Goal: Task Accomplishment & Management: Complete application form

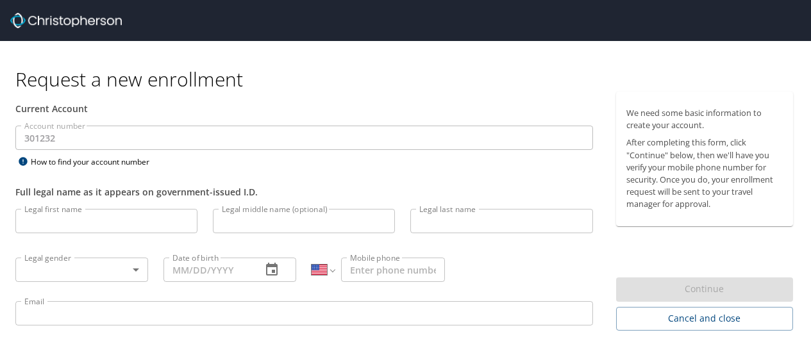
select select "US"
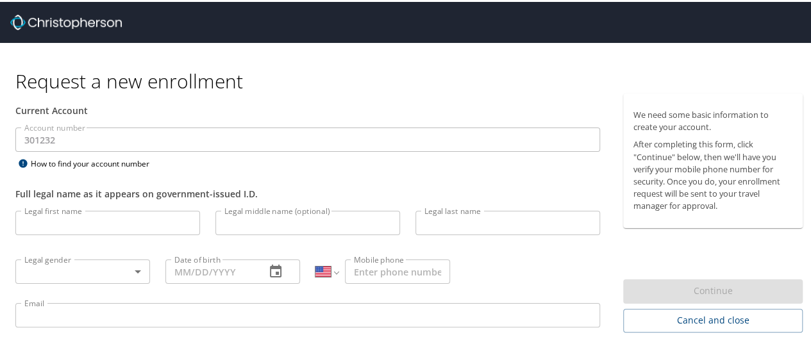
click at [135, 222] on input "Legal first name" at bounding box center [107, 221] width 185 height 24
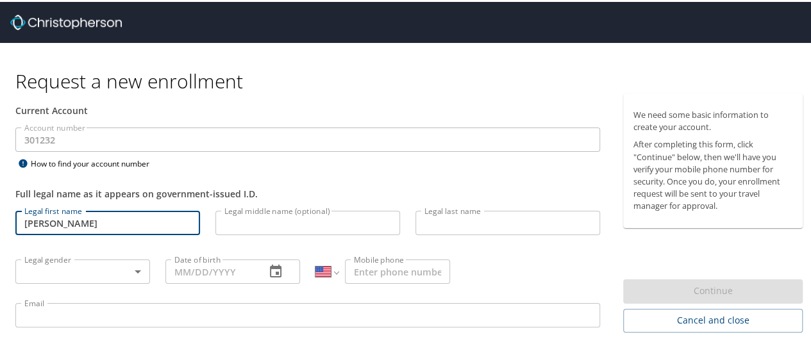
type input "Catherine"
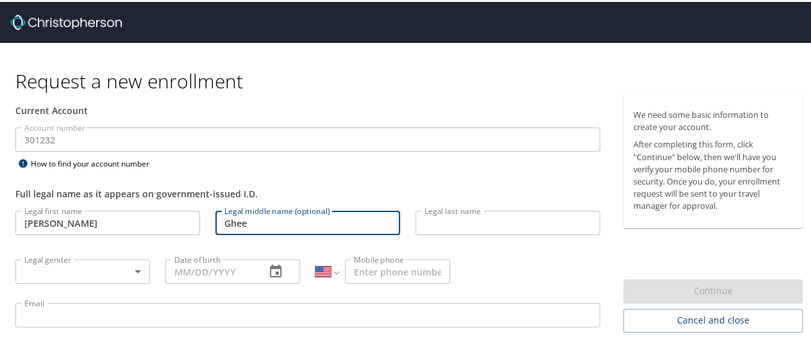
type input "Ghee"
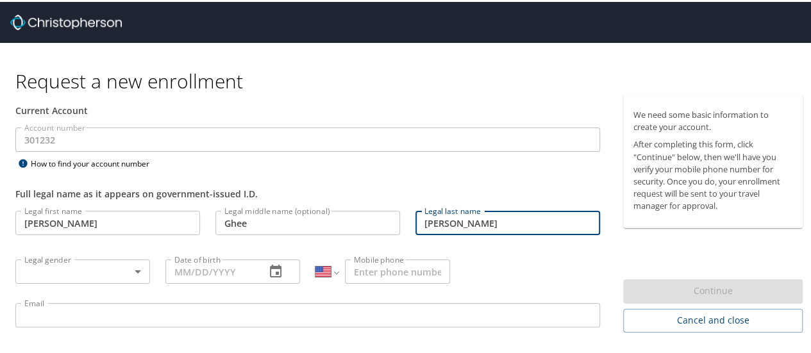
type input "Arft"
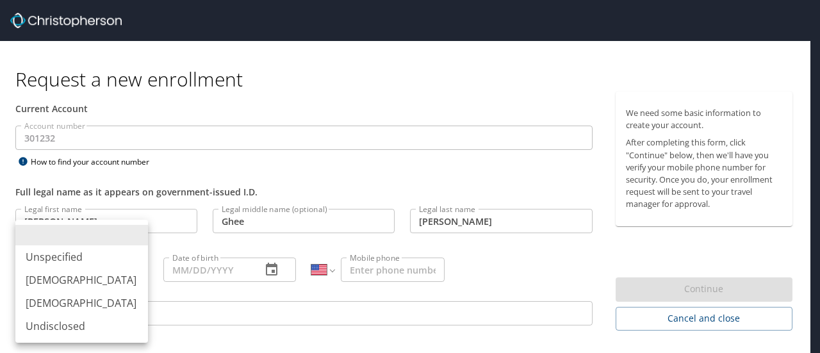
click at [133, 271] on body "Request a new enrollment Current Account Account number 301232 Account number H…" at bounding box center [410, 176] width 820 height 353
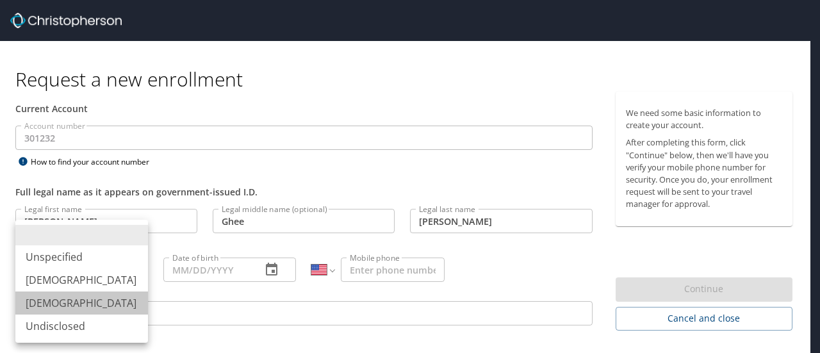
click at [117, 299] on li "Female" at bounding box center [81, 303] width 133 height 23
type input "Female"
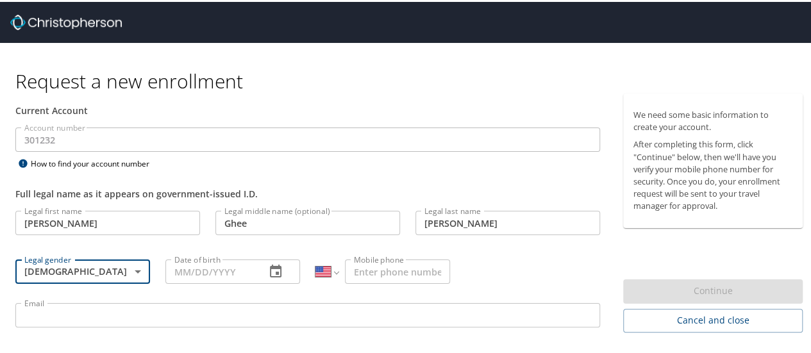
click at [202, 274] on input "Date of birth" at bounding box center [210, 270] width 90 height 24
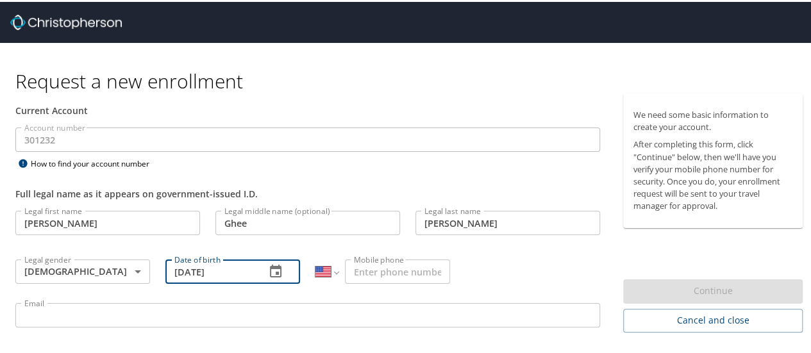
type input "03/06/1966"
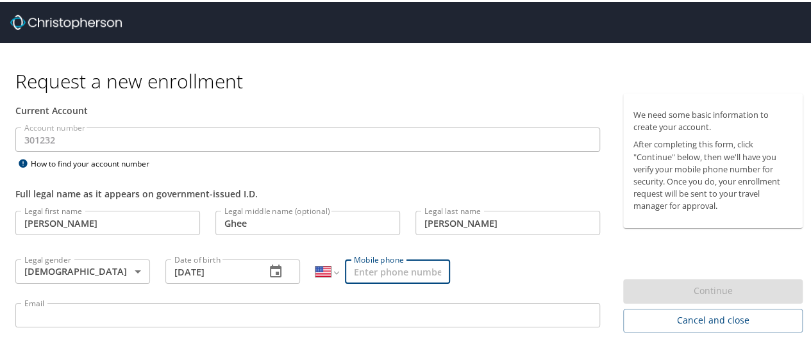
click at [361, 276] on input "Mobile phone" at bounding box center [397, 270] width 105 height 24
type input "(407) 731-7943"
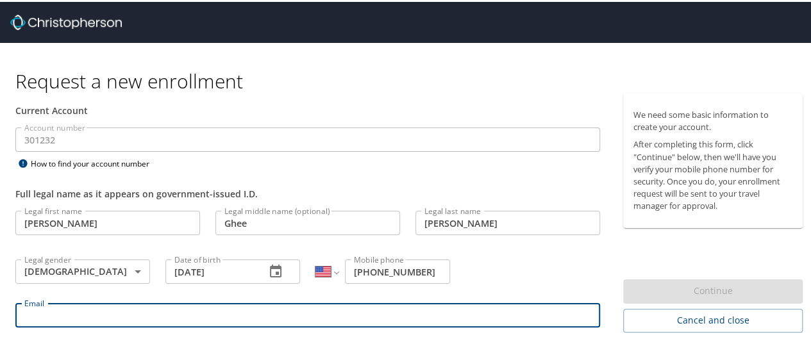
click at [126, 307] on input "Email" at bounding box center [307, 313] width 584 height 24
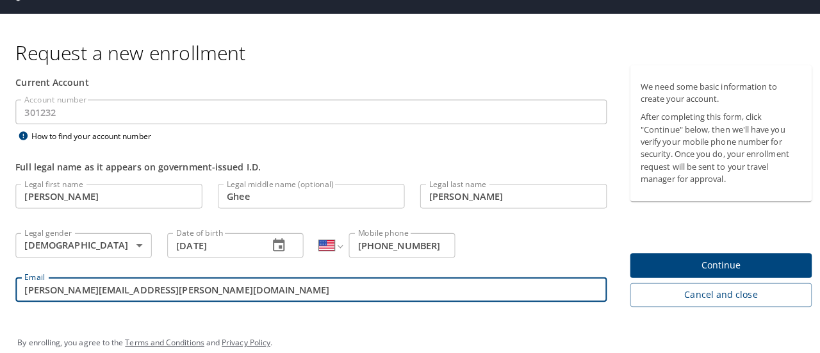
scroll to position [41, 0]
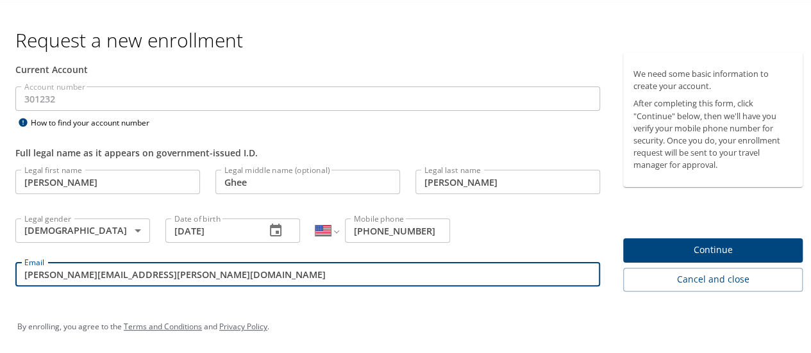
type input "cathy.arft@triocommunitymeals.com"
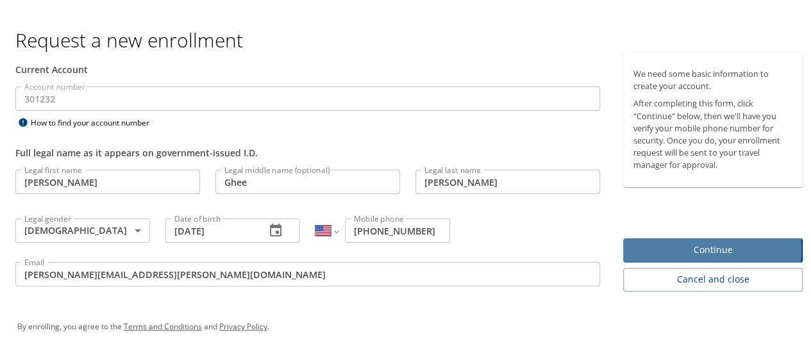
click at [677, 248] on span "Continue" at bounding box center [712, 248] width 159 height 16
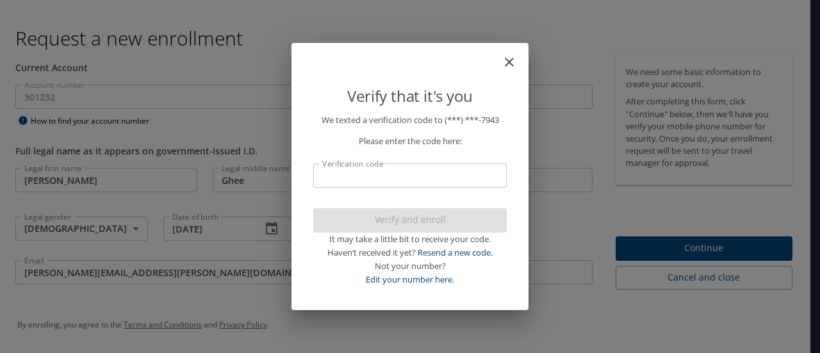
click at [462, 176] on input "Verification code" at bounding box center [410, 175] width 194 height 24
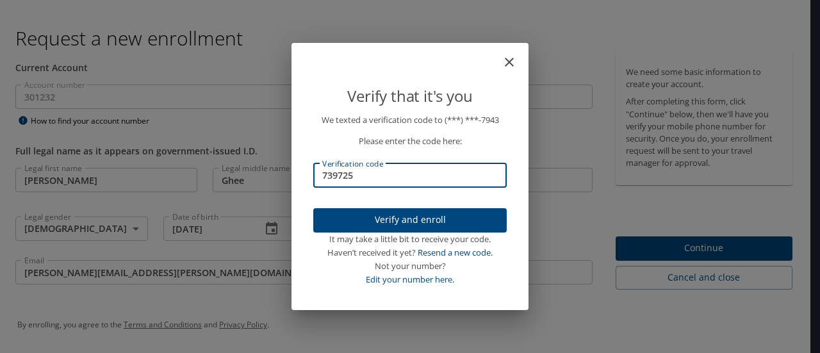
type input "739725"
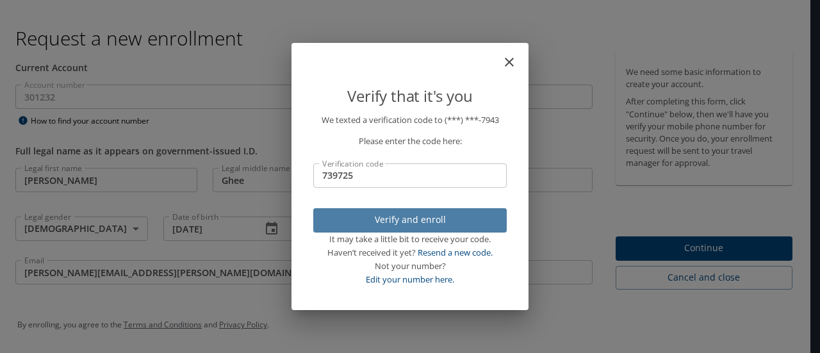
click at [424, 224] on span "Verify and enroll" at bounding box center [410, 220] width 173 height 16
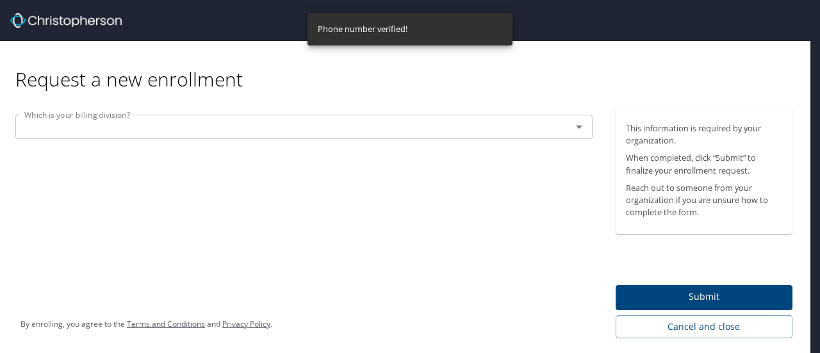
scroll to position [0, 0]
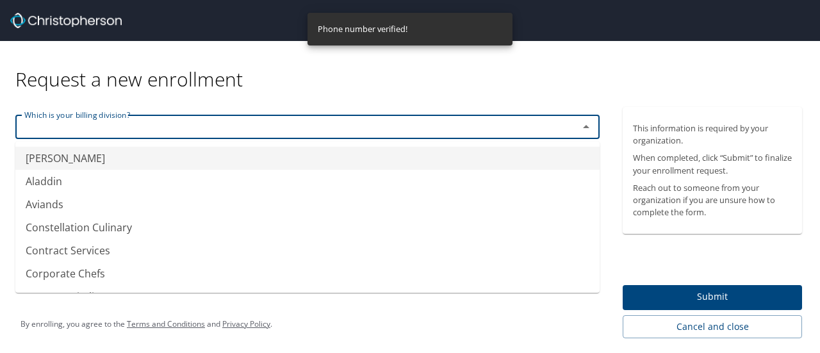
click at [165, 135] on input "text" at bounding box center [288, 127] width 539 height 17
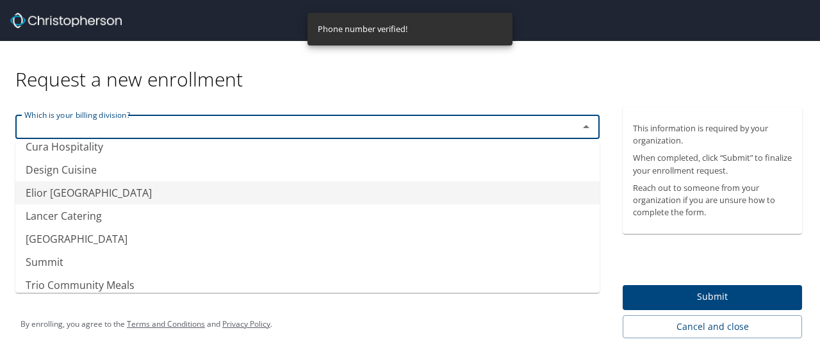
scroll to position [158, 0]
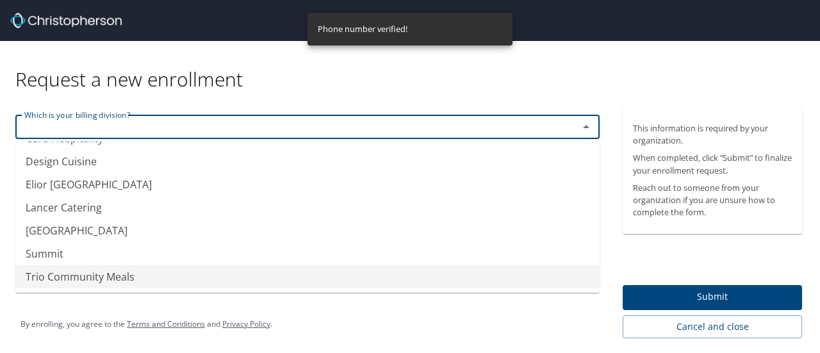
click at [107, 277] on li "Trio Community Meals" at bounding box center [307, 276] width 584 height 23
type input "Trio Community Meals"
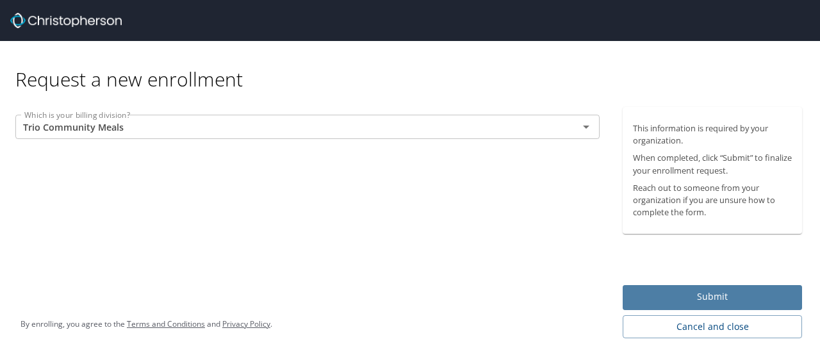
click at [709, 297] on span "Submit" at bounding box center [712, 297] width 159 height 16
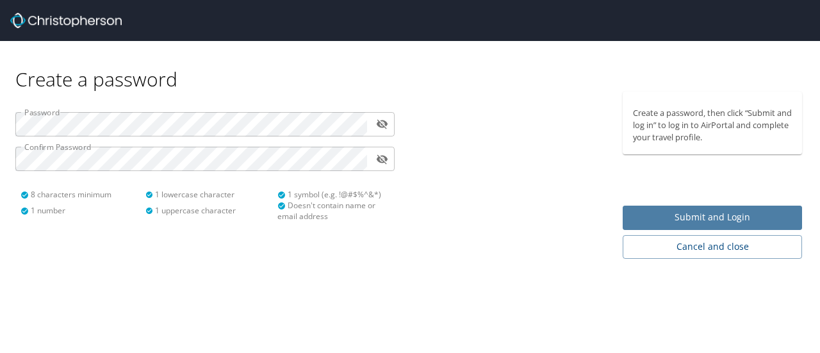
click at [666, 218] on span "Submit and Login" at bounding box center [712, 218] width 159 height 16
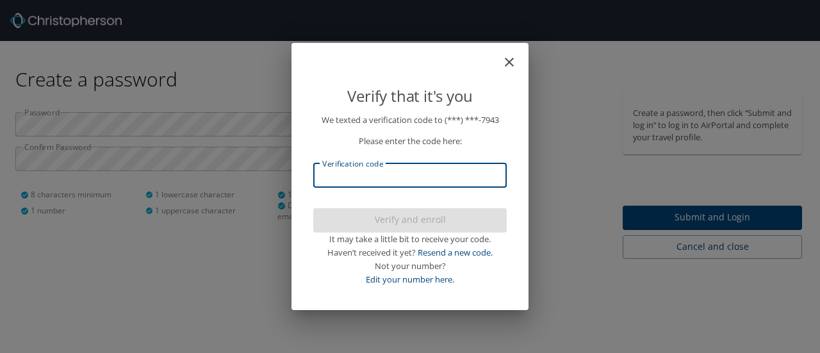
click at [394, 178] on input "Verification code" at bounding box center [410, 175] width 194 height 24
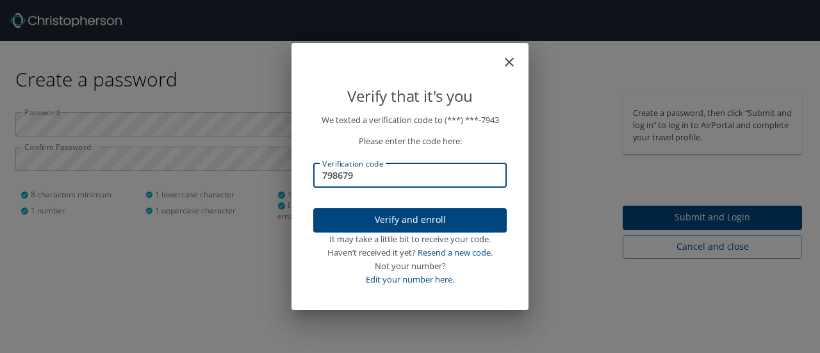
type input "798679"
click at [396, 217] on span "Verify and enroll" at bounding box center [410, 220] width 173 height 16
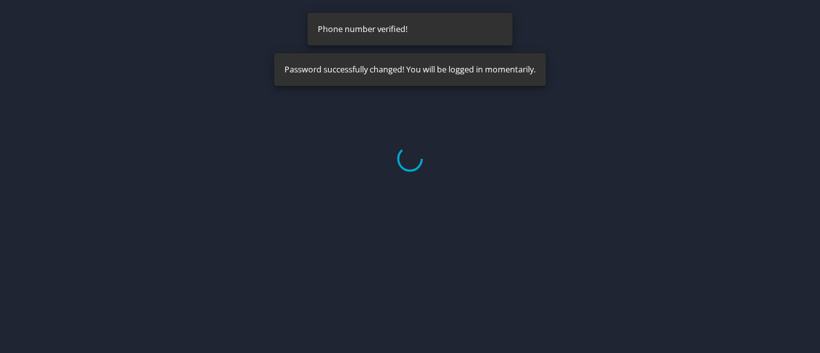
select select "US"
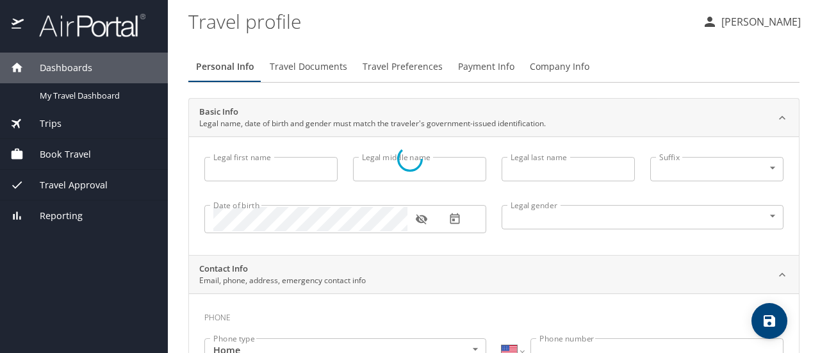
type input "Catherine"
type input "Ghee"
type input "Arft"
type input "Female"
select select "US"
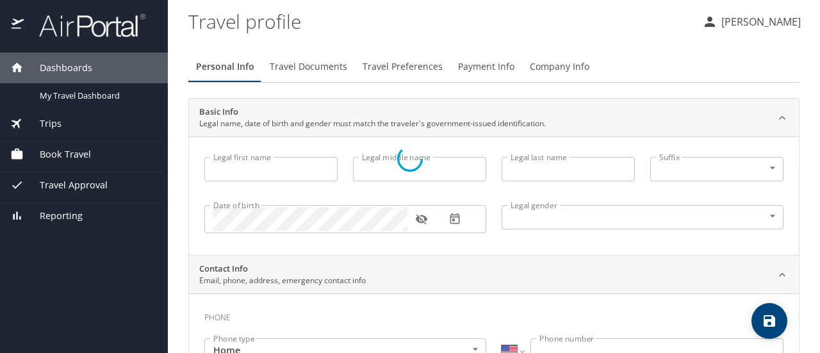
select select "US"
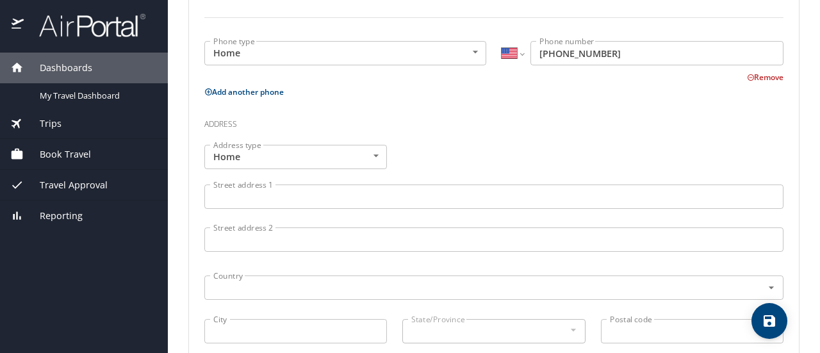
scroll to position [384, 0]
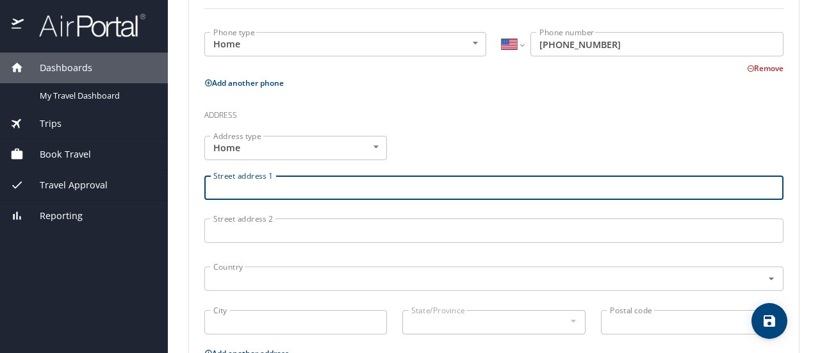
click at [327, 189] on input "Street address 1" at bounding box center [493, 188] width 579 height 24
type input "3170 Bayview Lane"
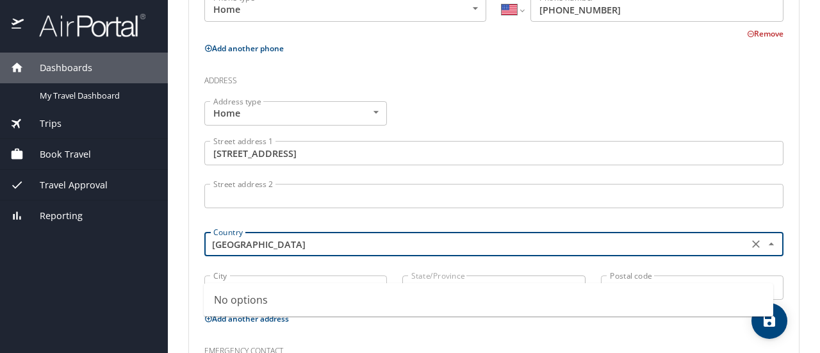
scroll to position [449, 0]
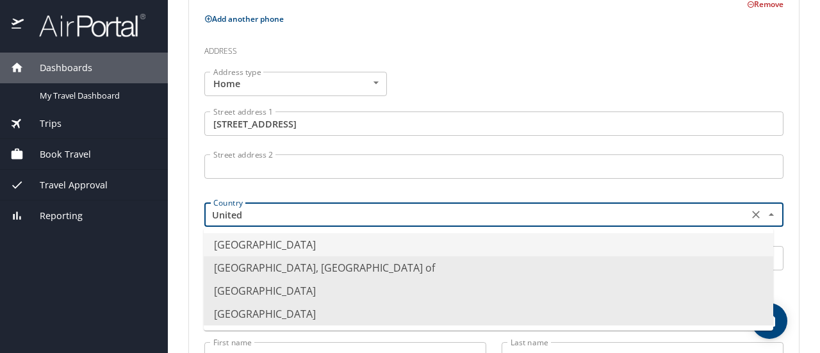
click at [295, 244] on li "United States of America" at bounding box center [489, 244] width 570 height 23
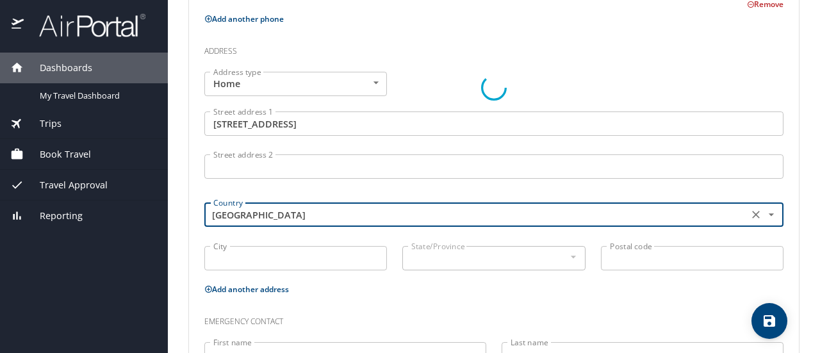
type input "United States of America"
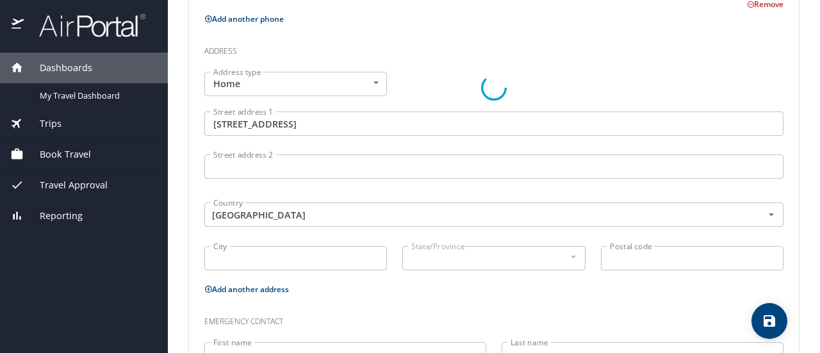
click at [279, 262] on div at bounding box center [494, 88] width 610 height 686
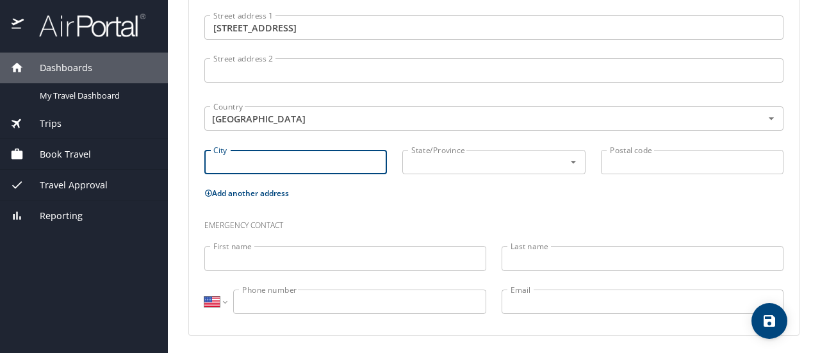
click at [268, 171] on input "City" at bounding box center [295, 162] width 183 height 24
type input "St Cloud"
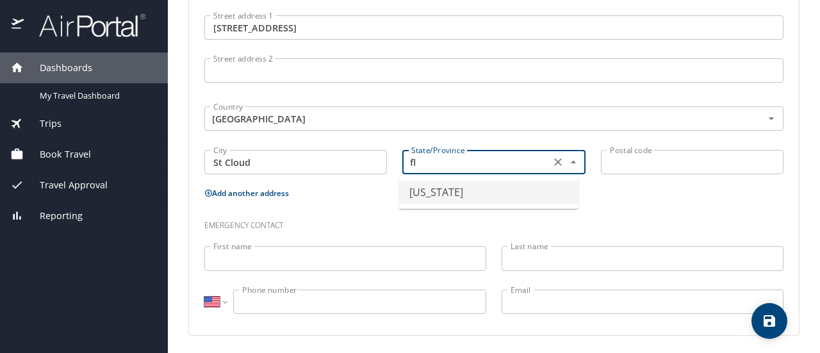
type input "Florida"
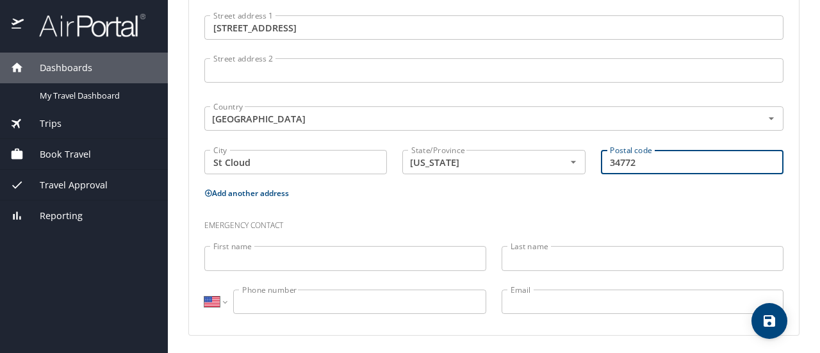
type input "34772"
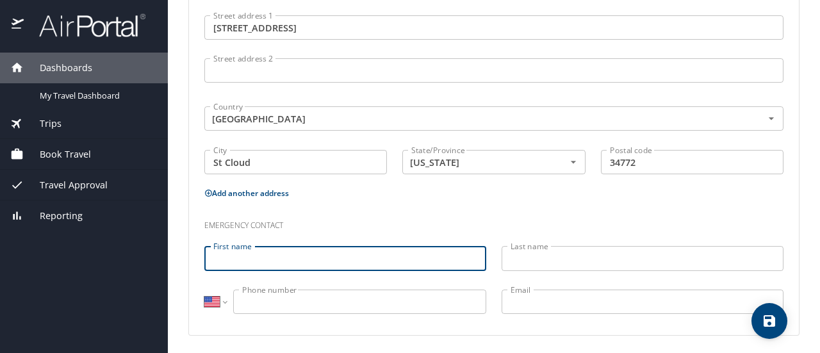
click at [230, 254] on input "First name" at bounding box center [345, 258] width 282 height 24
type input "Robert"
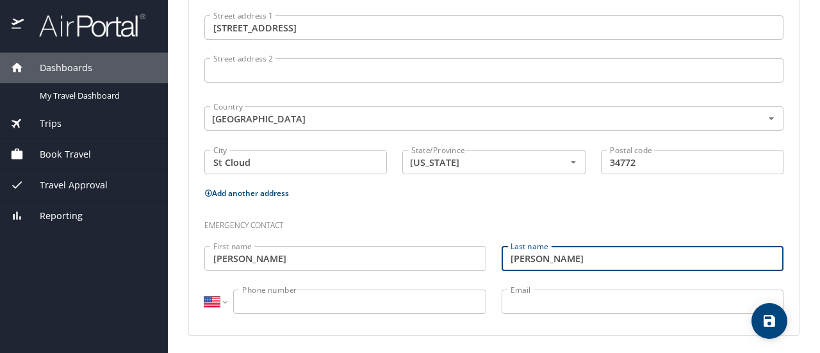
type input "Arft"
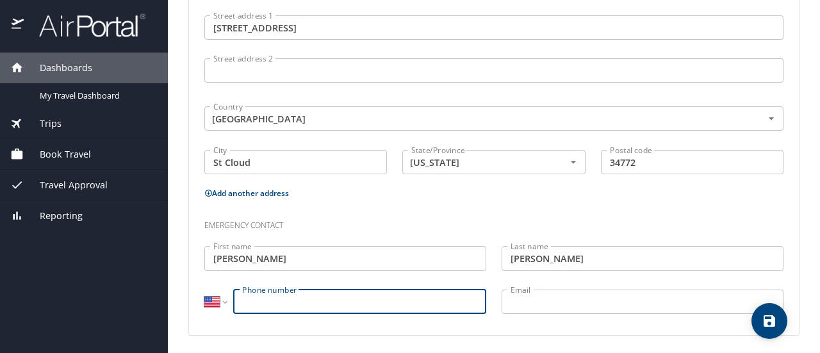
click at [283, 307] on input "Phone number" at bounding box center [359, 302] width 253 height 24
type input "(407) 520-6993"
click at [522, 298] on input "Email" at bounding box center [643, 302] width 282 height 24
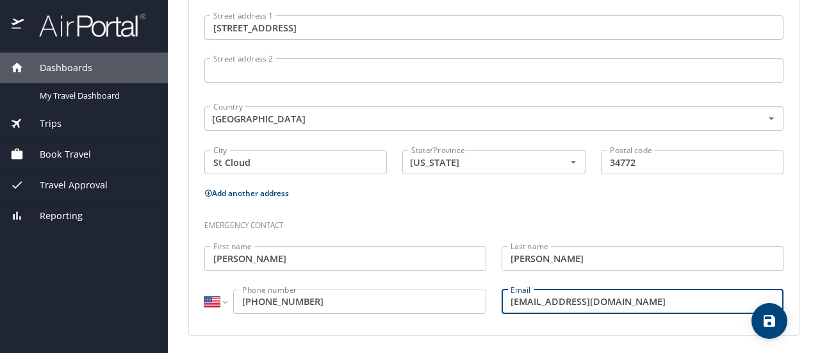
type input "RobertArft44@gmail.com"
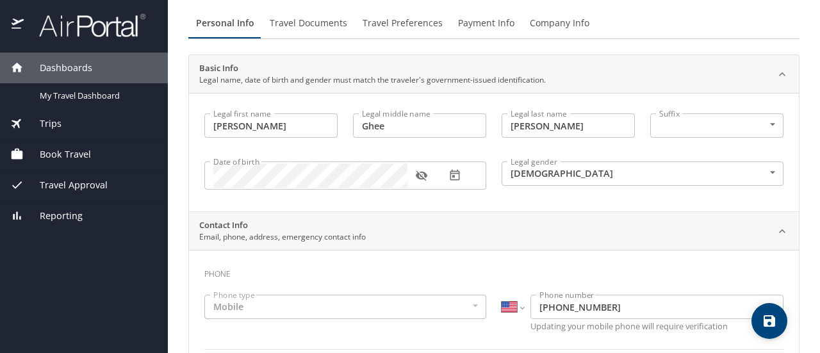
scroll to position [64, 0]
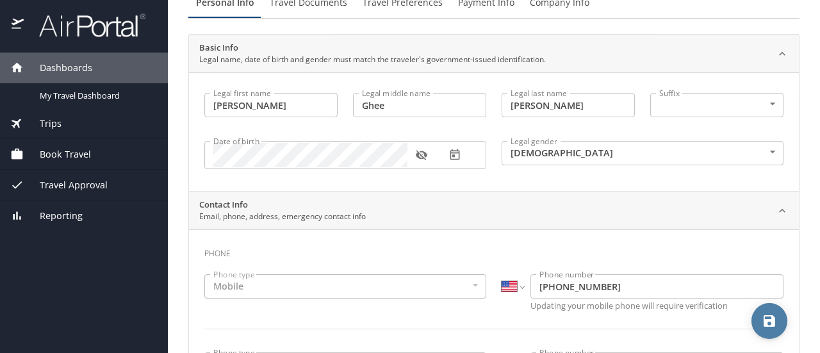
click at [769, 317] on icon "save" at bounding box center [769, 320] width 15 height 15
select select "US"
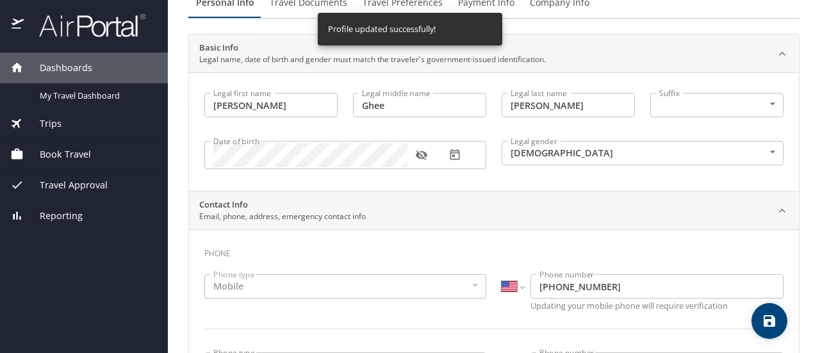
select select "US"
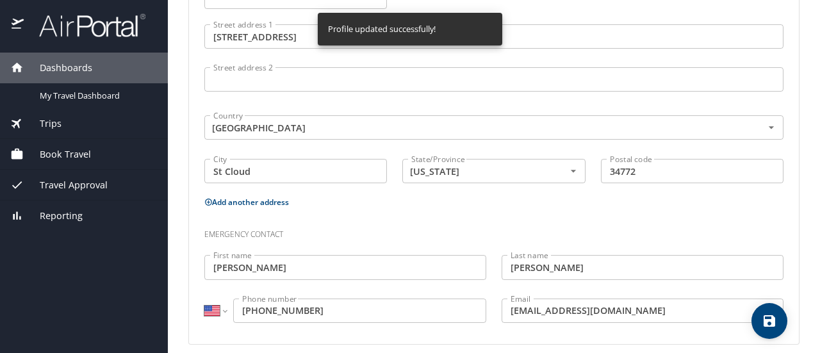
scroll to position [545, 0]
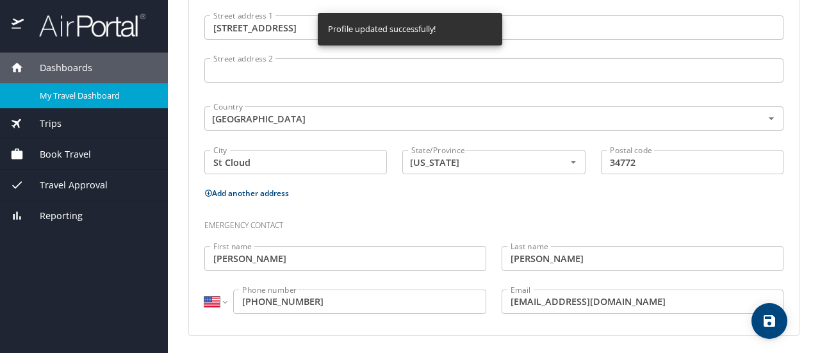
click at [101, 98] on span "My Travel Dashboard" at bounding box center [96, 96] width 113 height 12
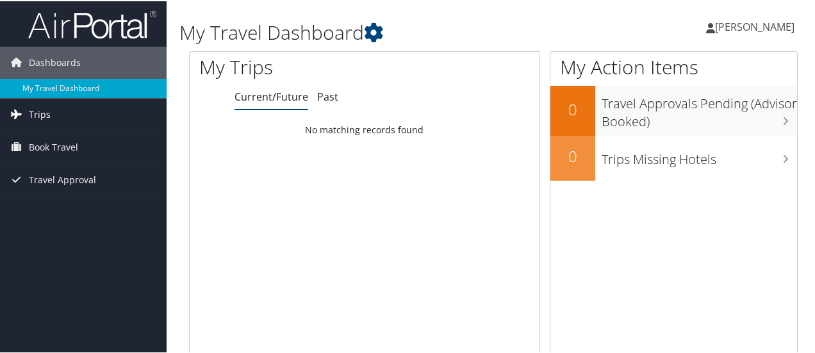
click at [33, 113] on span "Trips" at bounding box center [40, 113] width 22 height 32
click at [55, 198] on span "Book Travel" at bounding box center [53, 204] width 49 height 32
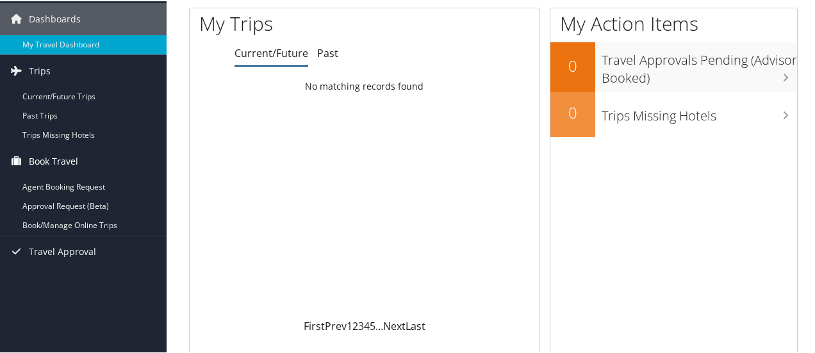
scroll to position [64, 0]
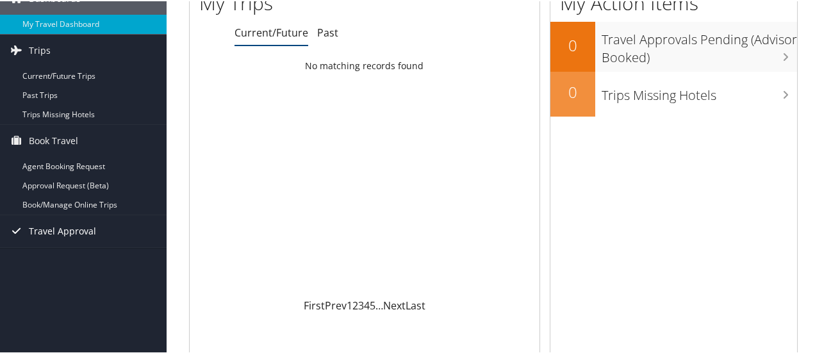
click at [63, 227] on span "Travel Approval" at bounding box center [62, 230] width 67 height 32
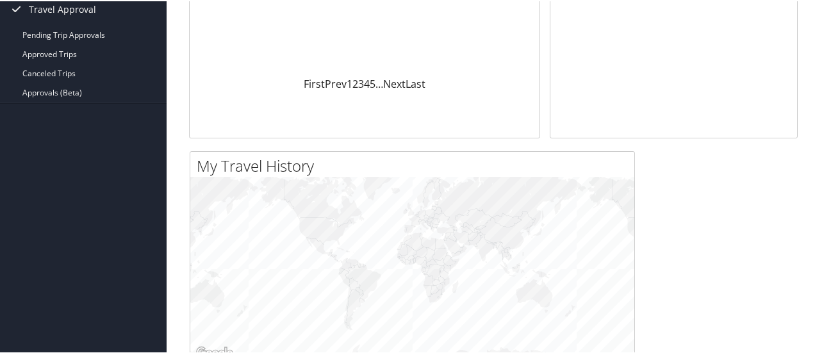
scroll to position [253, 0]
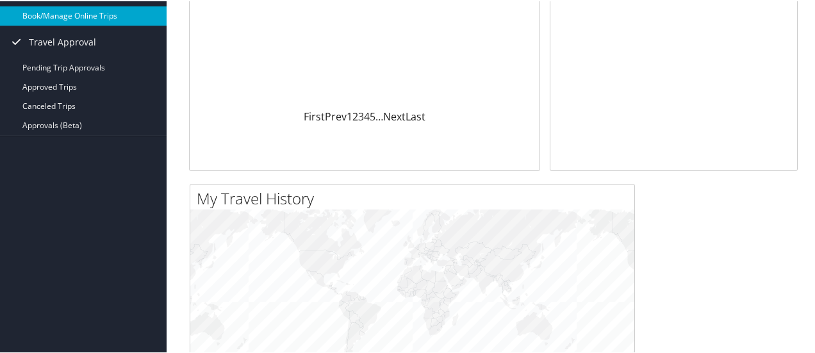
click at [63, 11] on link "Book/Manage Online Trips" at bounding box center [83, 14] width 167 height 19
click at [105, 15] on link "Book/Manage Online Trips" at bounding box center [83, 14] width 167 height 19
click at [40, 16] on link "Book/Manage Online Trips" at bounding box center [83, 14] width 167 height 19
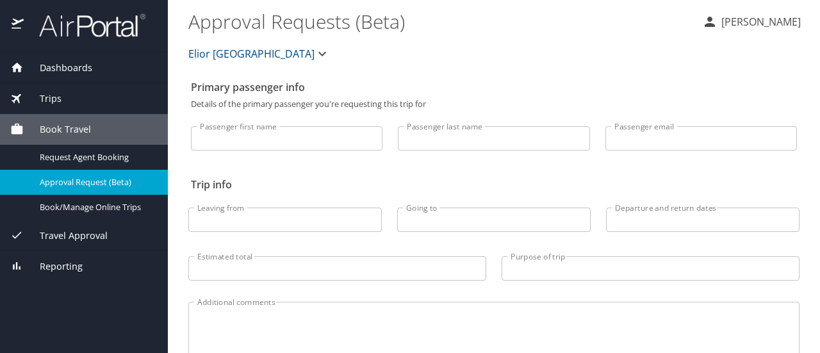
click at [50, 99] on span "Trips" at bounding box center [43, 99] width 38 height 14
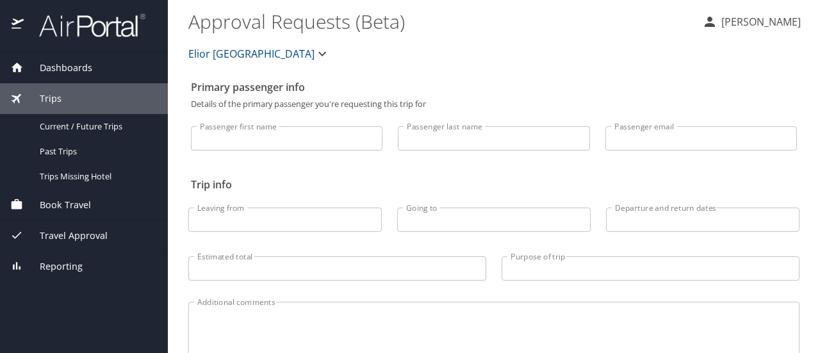
click at [54, 101] on span "Trips" at bounding box center [43, 99] width 38 height 14
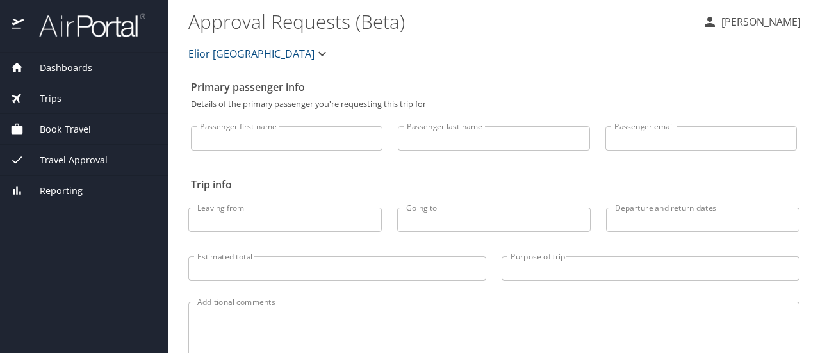
click at [79, 66] on span "Dashboards" at bounding box center [58, 68] width 69 height 14
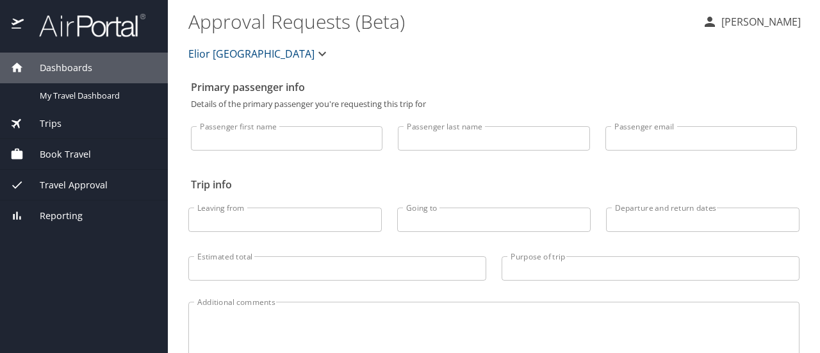
click at [244, 53] on span "Elior [GEOGRAPHIC_DATA]" at bounding box center [251, 54] width 126 height 18
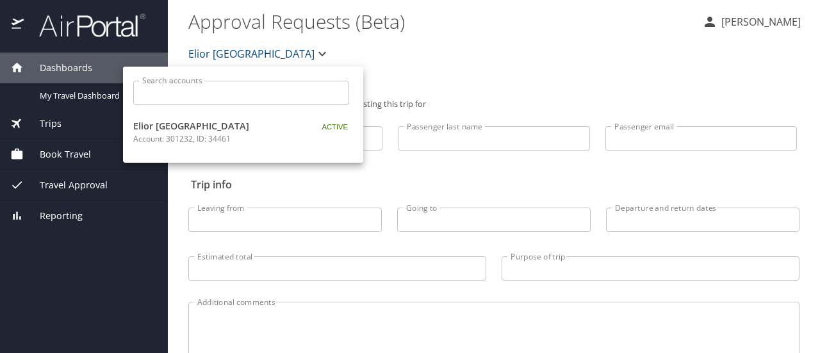
click at [236, 53] on div at bounding box center [410, 176] width 820 height 353
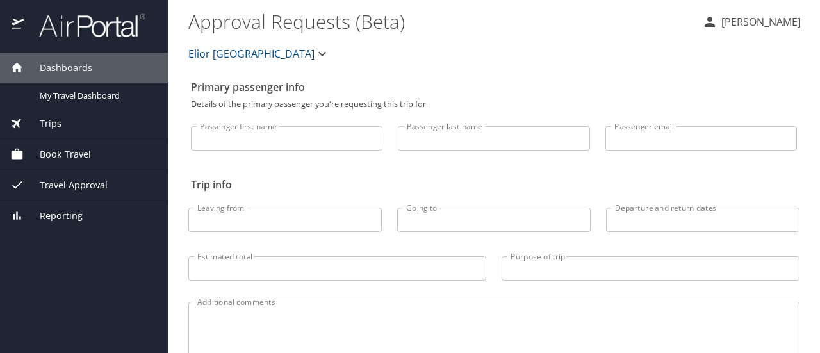
click at [720, 286] on div "Additional comments Additional comments" at bounding box center [494, 340] width 627 height 113
click at [151, 247] on div "Dashboards My Travel Dashboard Trips Current / Future Trips Past Trips Trips Mi…" at bounding box center [84, 203] width 168 height 301
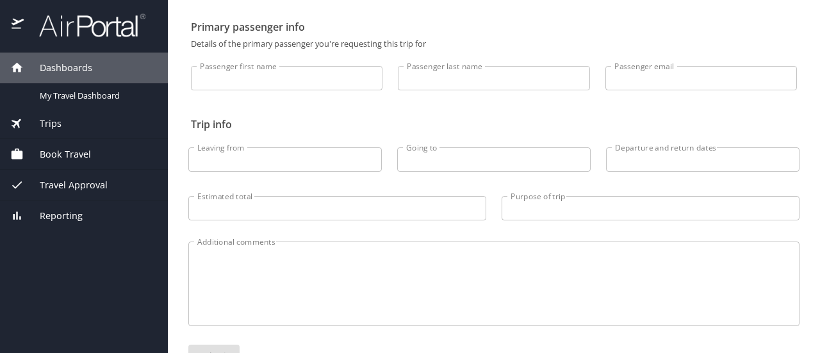
scroll to position [40, 0]
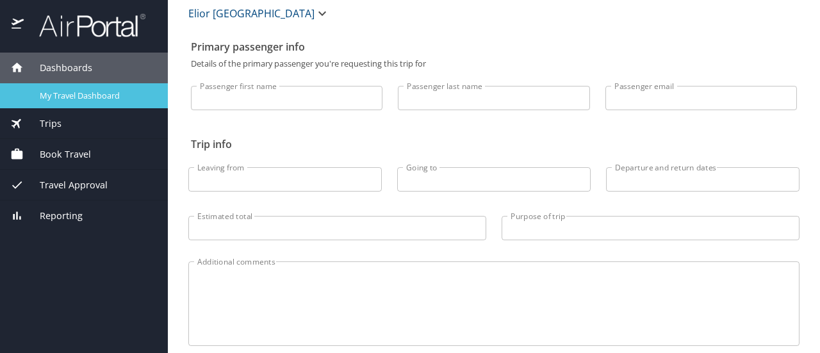
click at [67, 98] on span "My Travel Dashboard" at bounding box center [96, 96] width 113 height 12
